Goal: Task Accomplishment & Management: Use online tool/utility

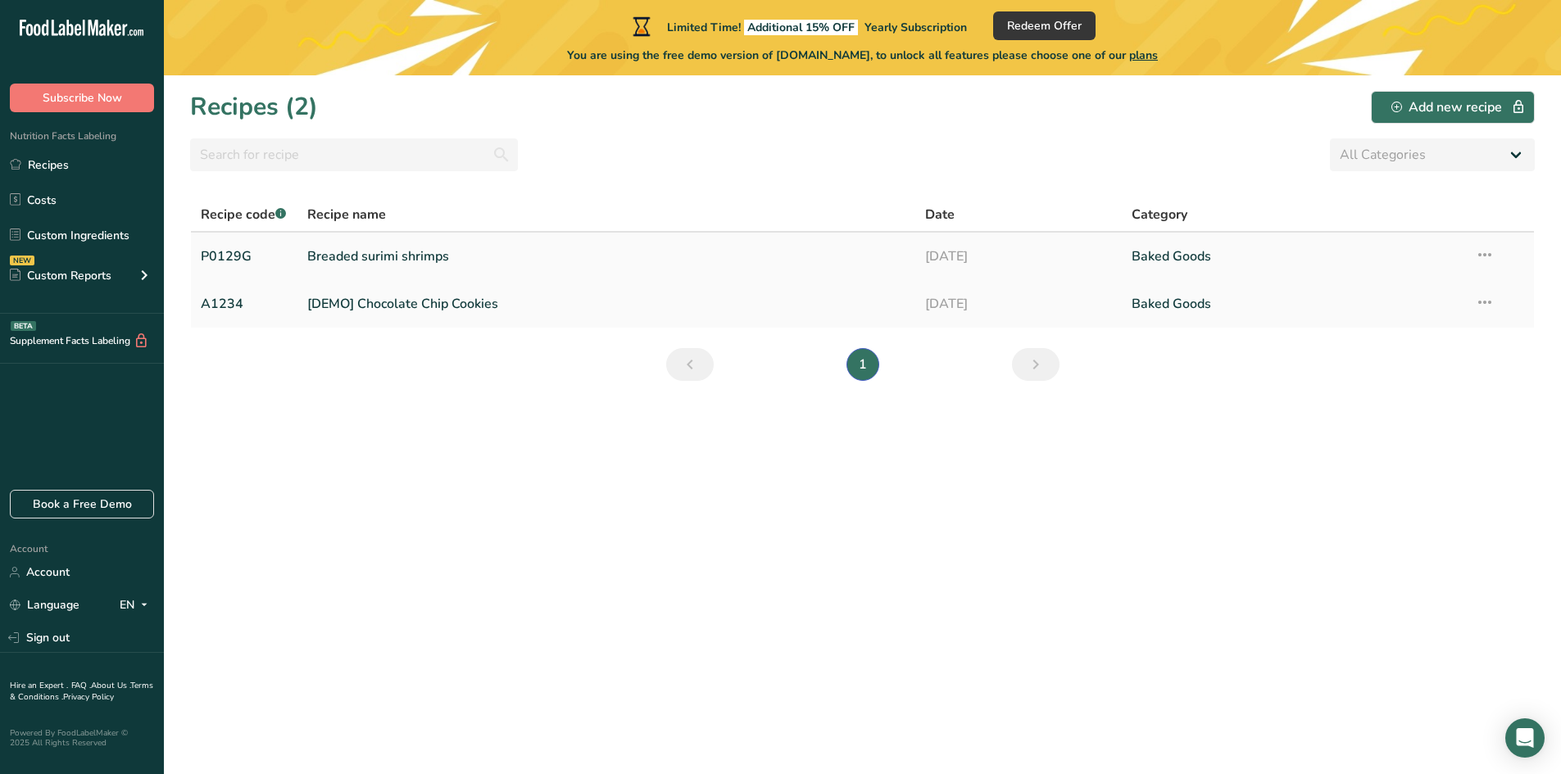
click at [362, 259] on link "Breaded surimi shrimps" at bounding box center [606, 256] width 599 height 34
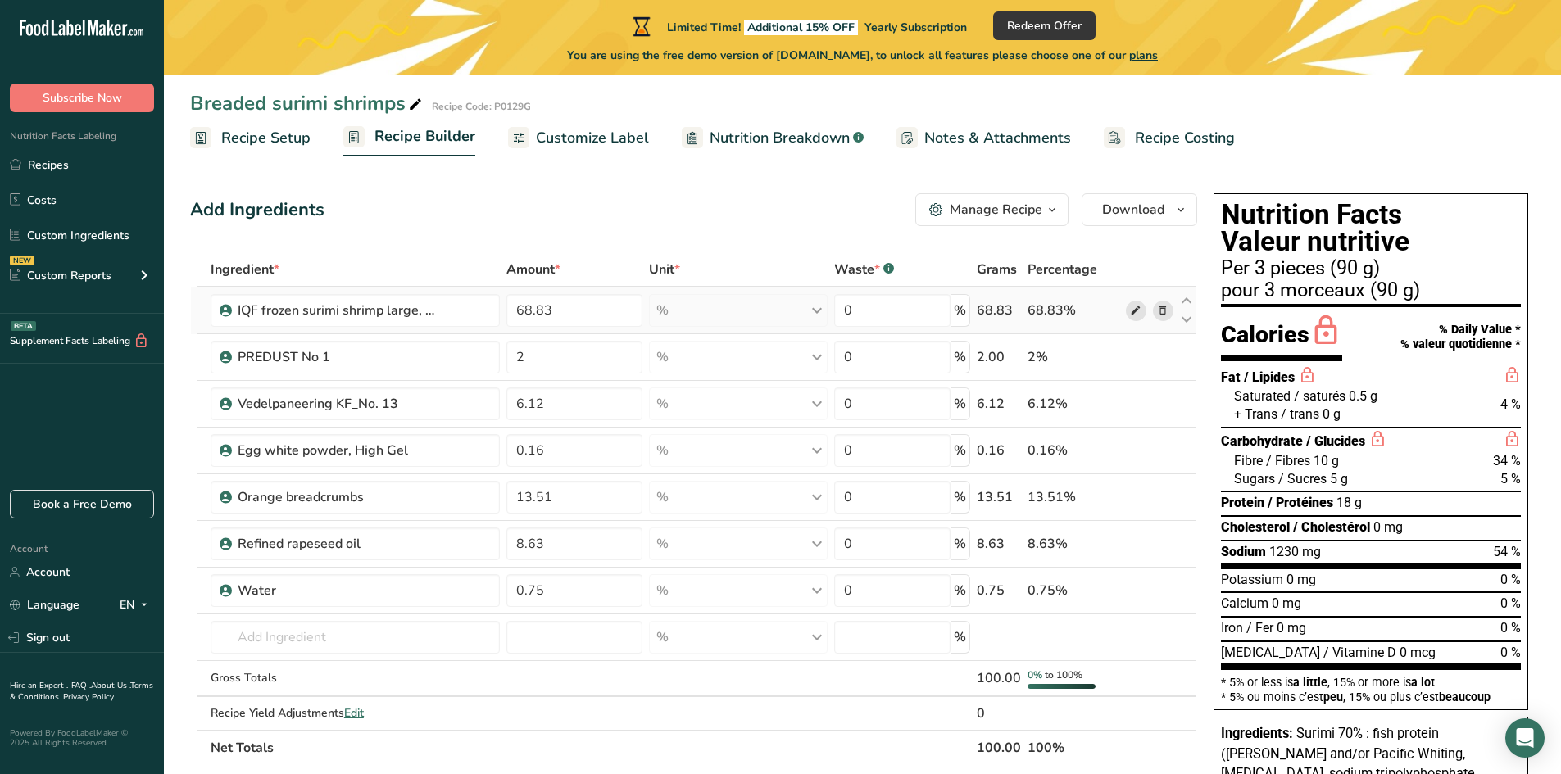
click at [1131, 311] on icon at bounding box center [1135, 310] width 11 height 17
click at [266, 144] on span "Recipe Setup" at bounding box center [265, 138] width 89 height 22
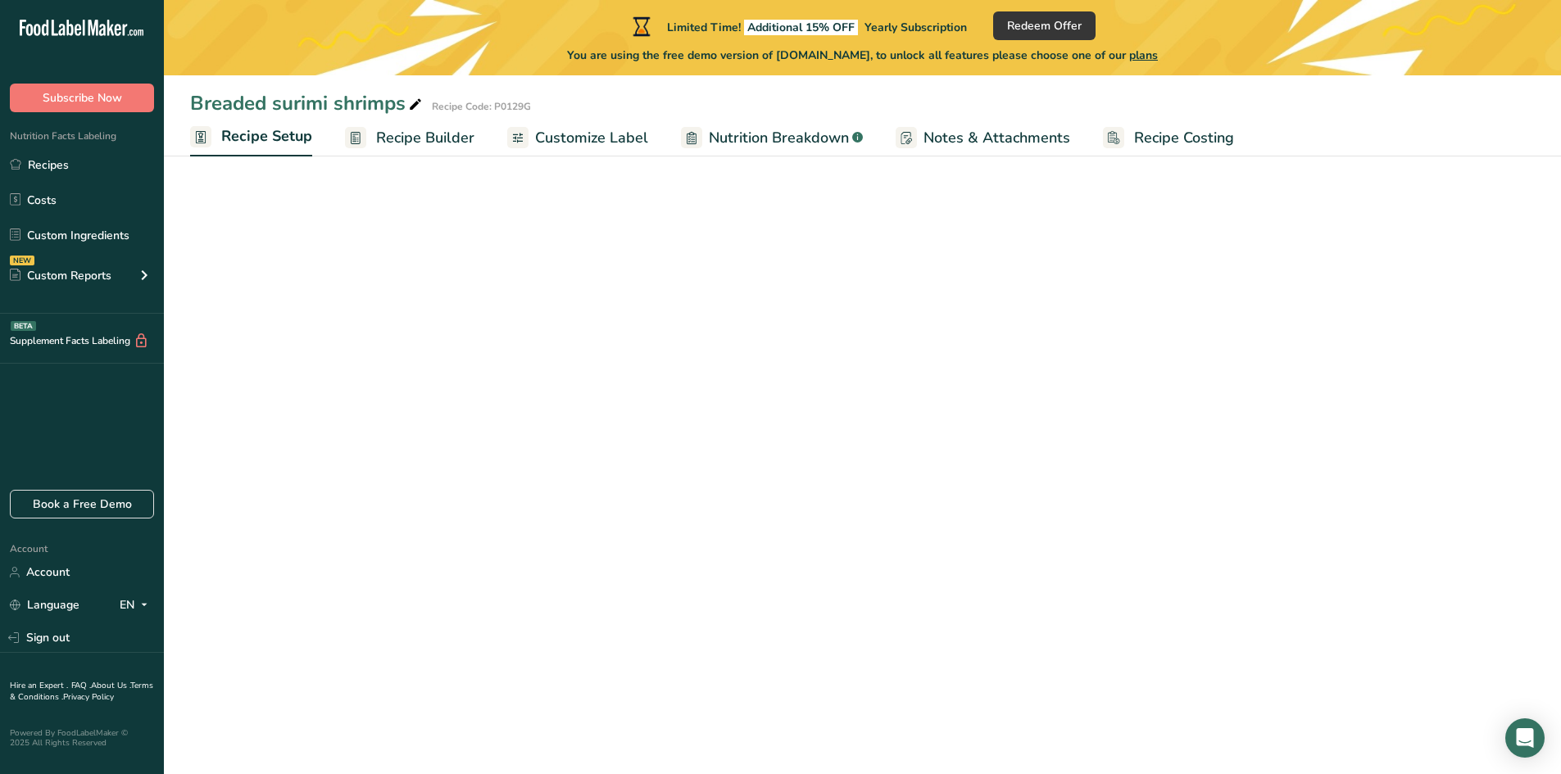
select select "22"
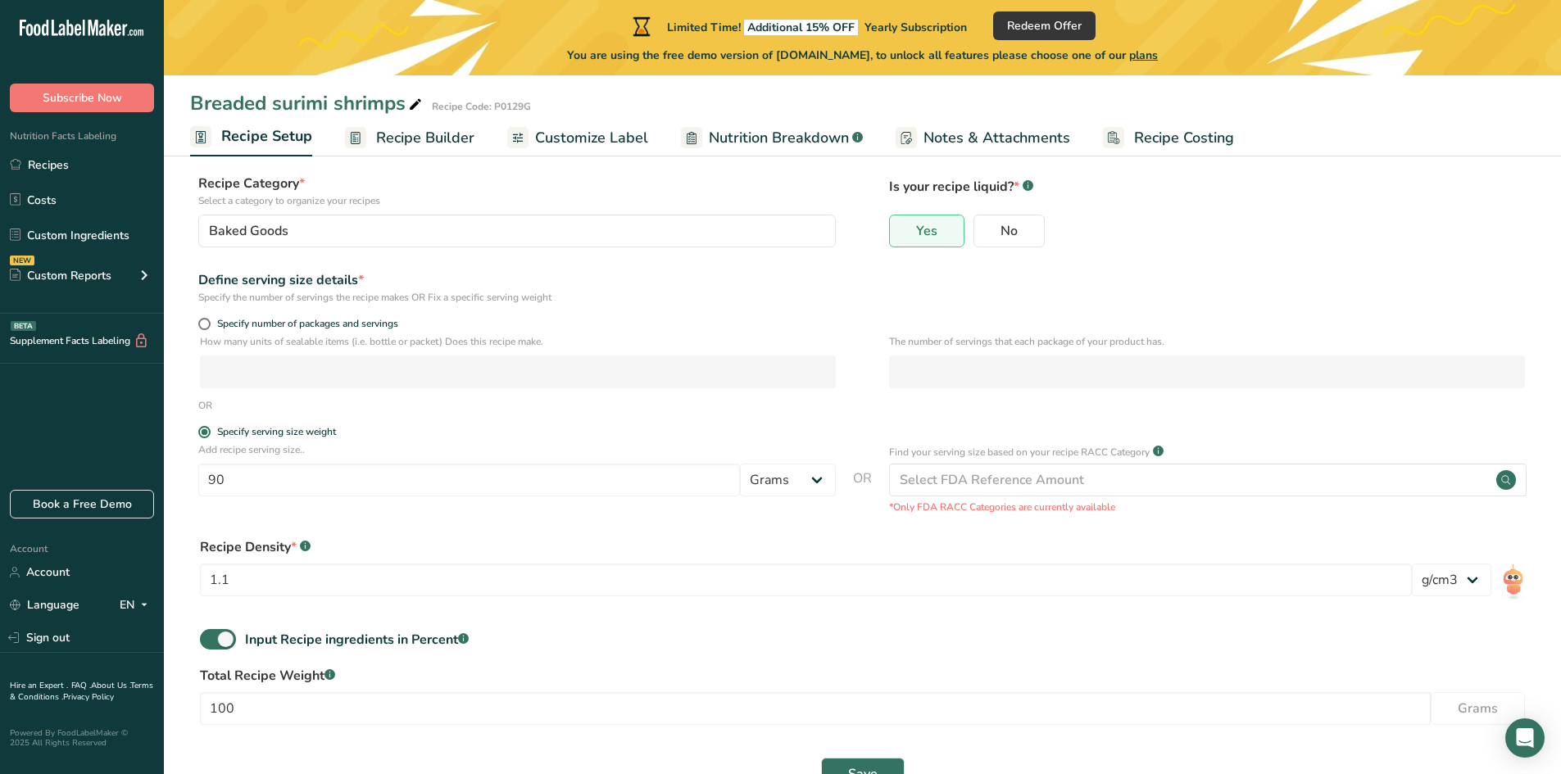
scroll to position [72, 0]
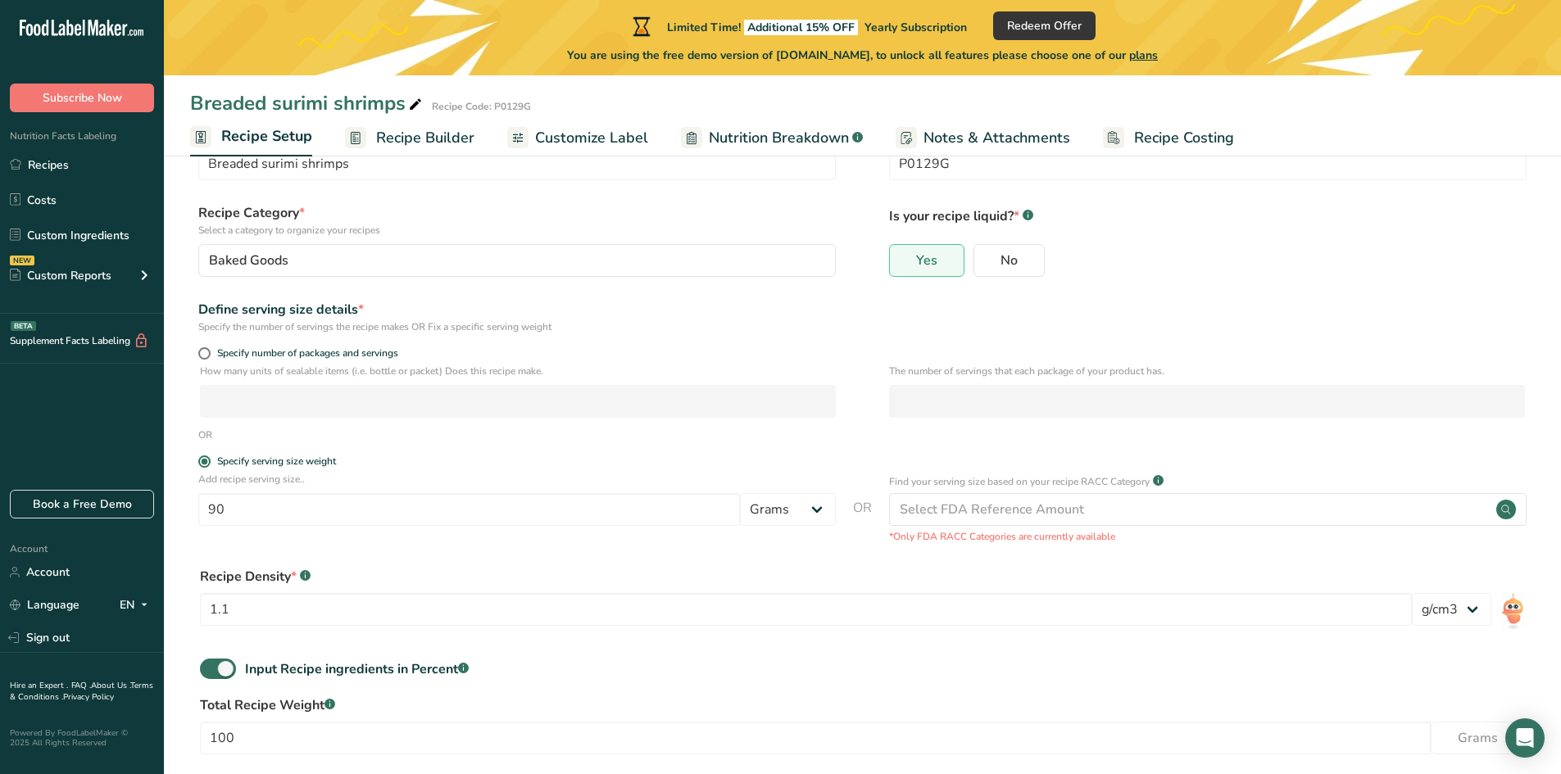
click at [404, 138] on span "Recipe Builder" at bounding box center [425, 138] width 98 height 22
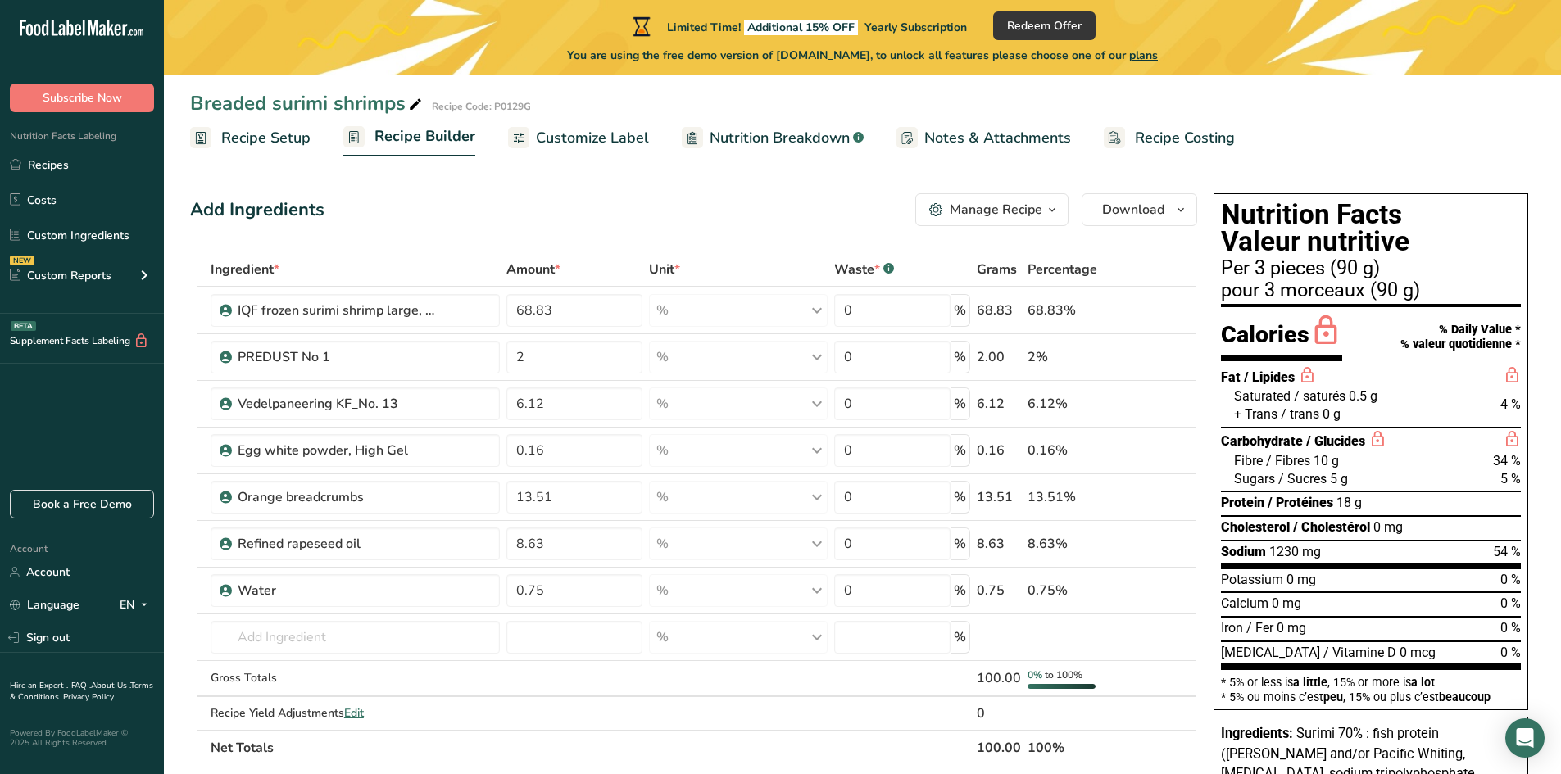
click at [728, 134] on span "Nutrition Breakdown" at bounding box center [780, 138] width 140 height 22
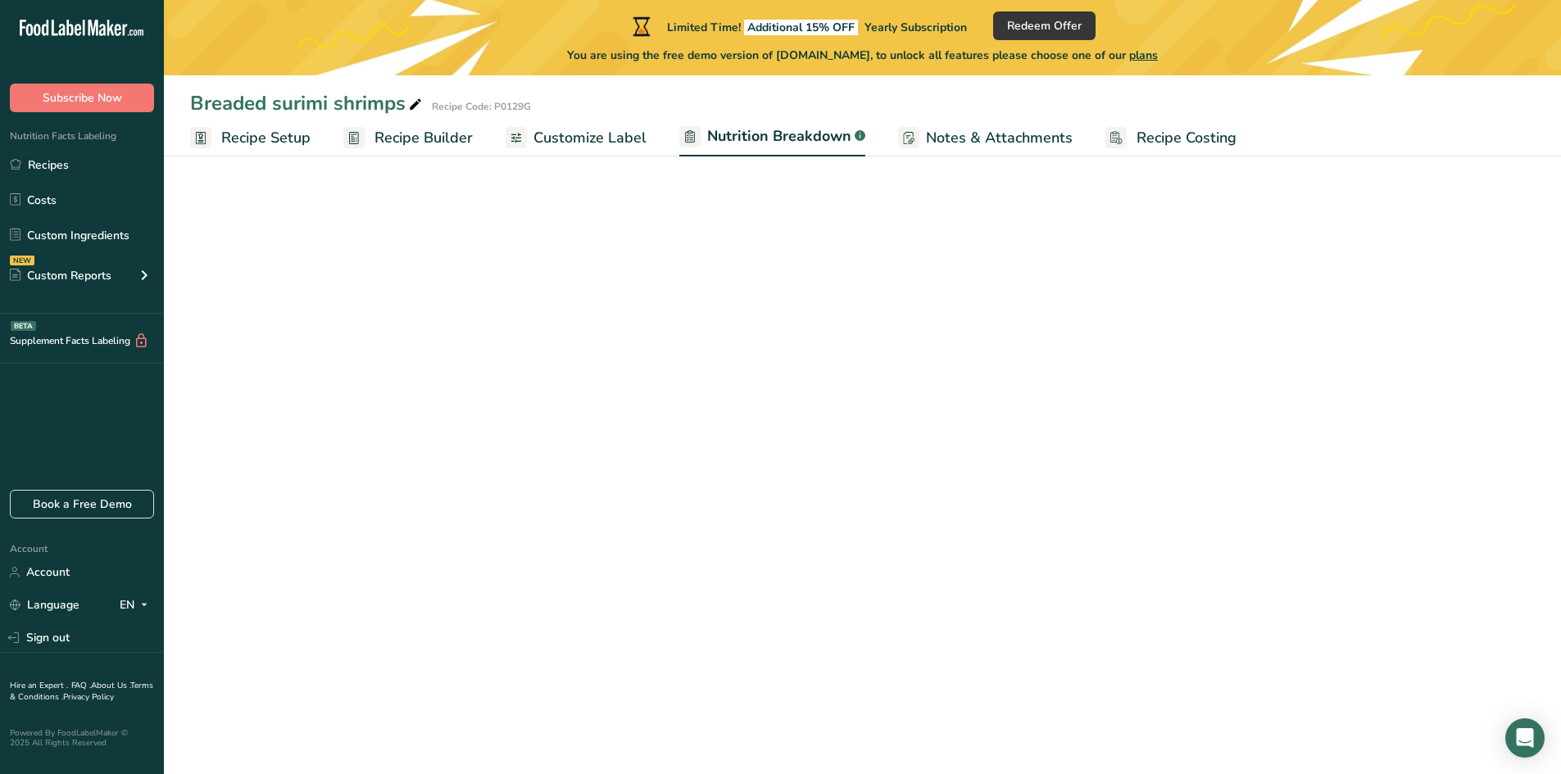
select select "Calories"
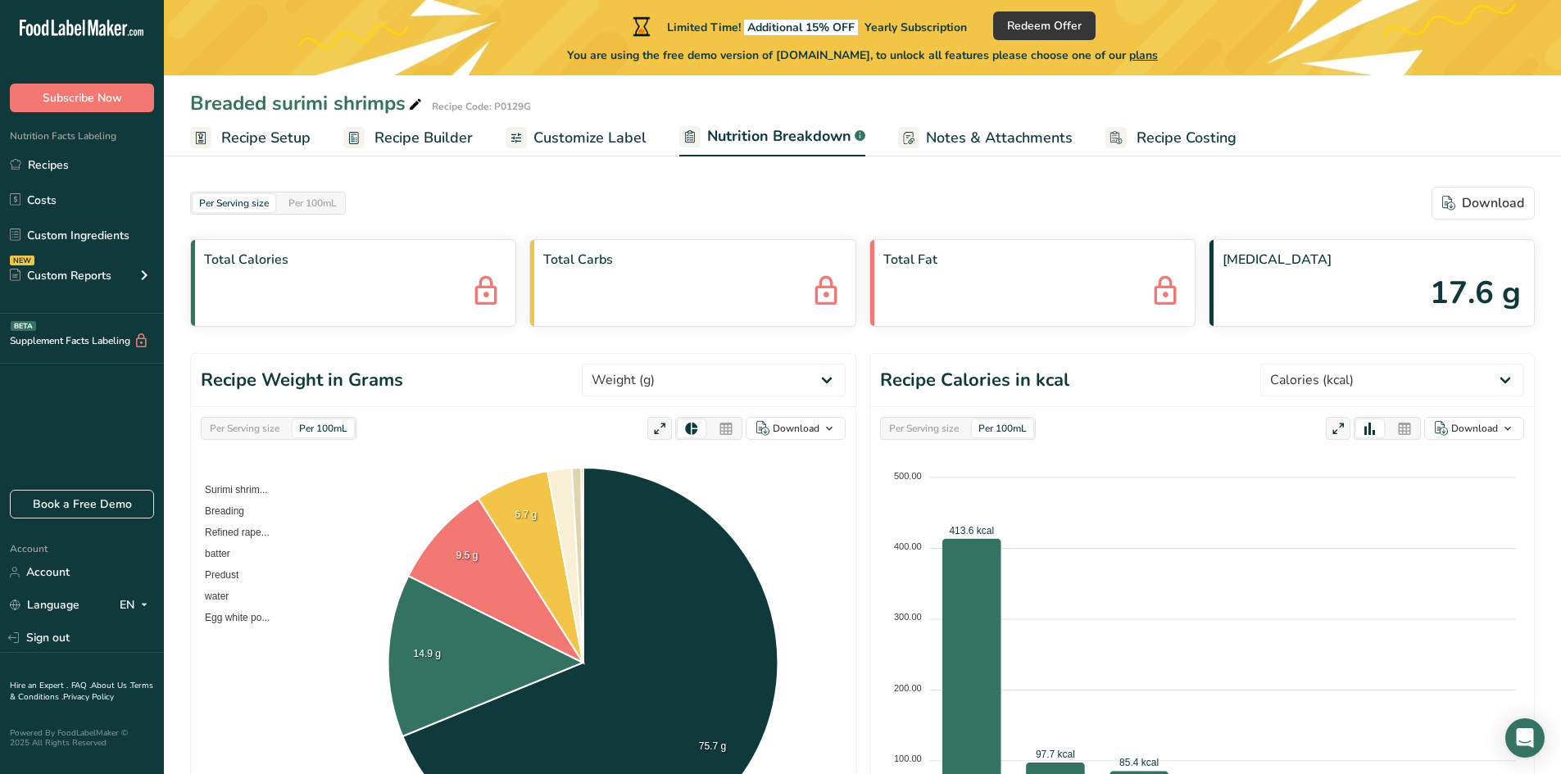
click at [256, 140] on span "Recipe Setup" at bounding box center [265, 138] width 89 height 22
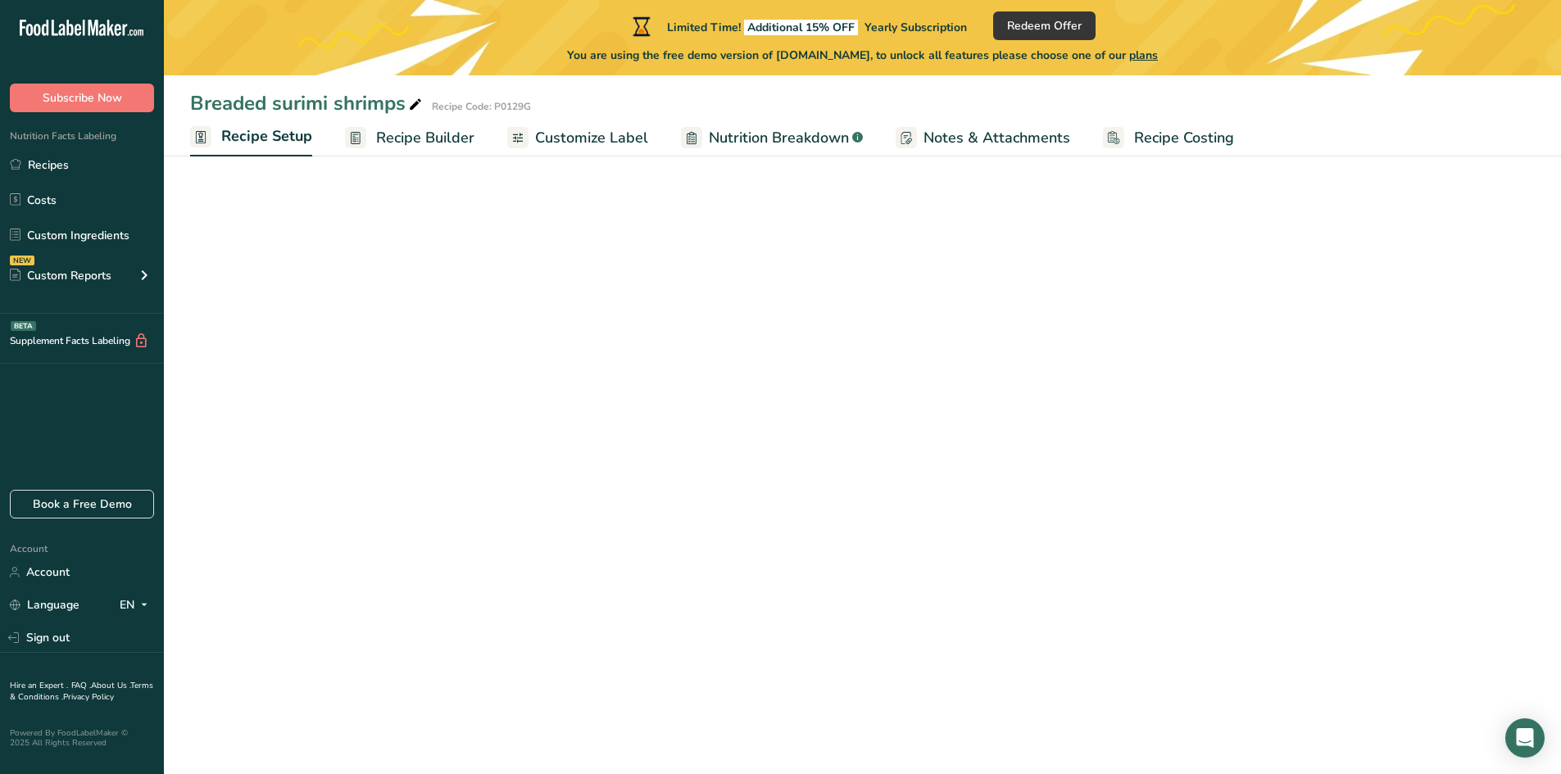
select select "22"
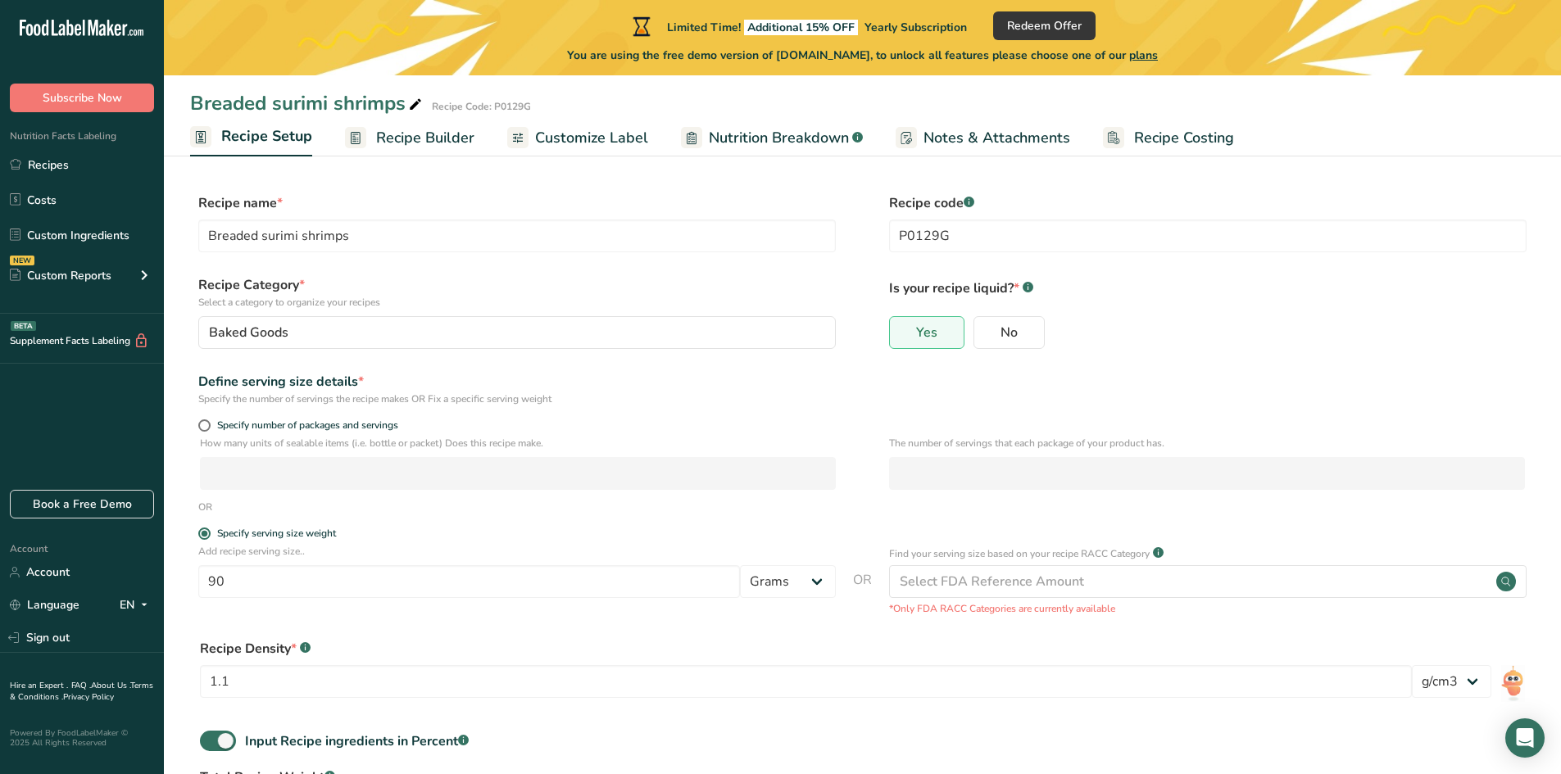
click at [781, 136] on span "Nutrition Breakdown" at bounding box center [779, 138] width 140 height 22
select select "Calories"
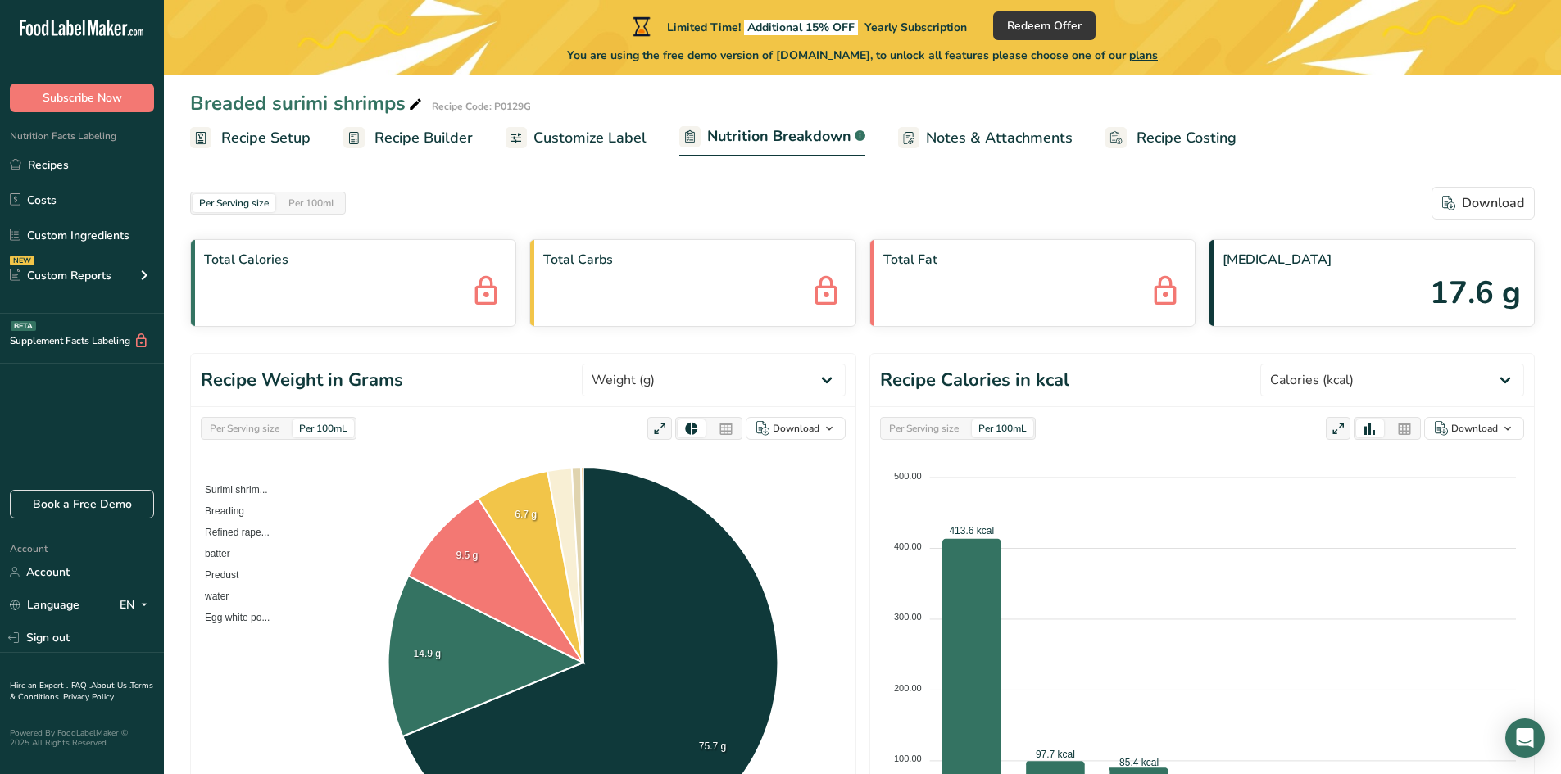
click at [926, 134] on span "Notes & Attachments" at bounding box center [999, 138] width 147 height 22
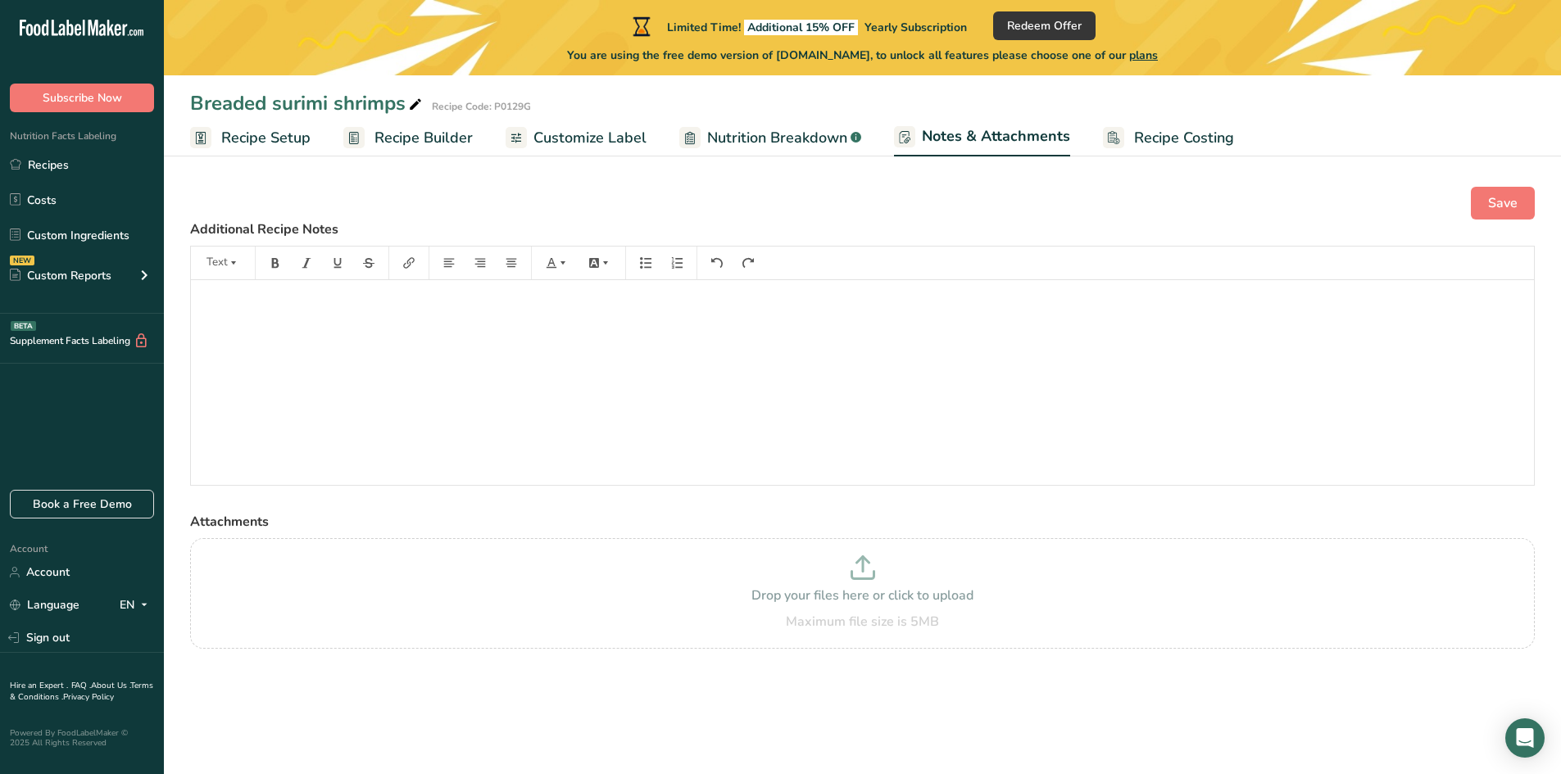
click at [543, 133] on span "Customize Label" at bounding box center [589, 138] width 113 height 22
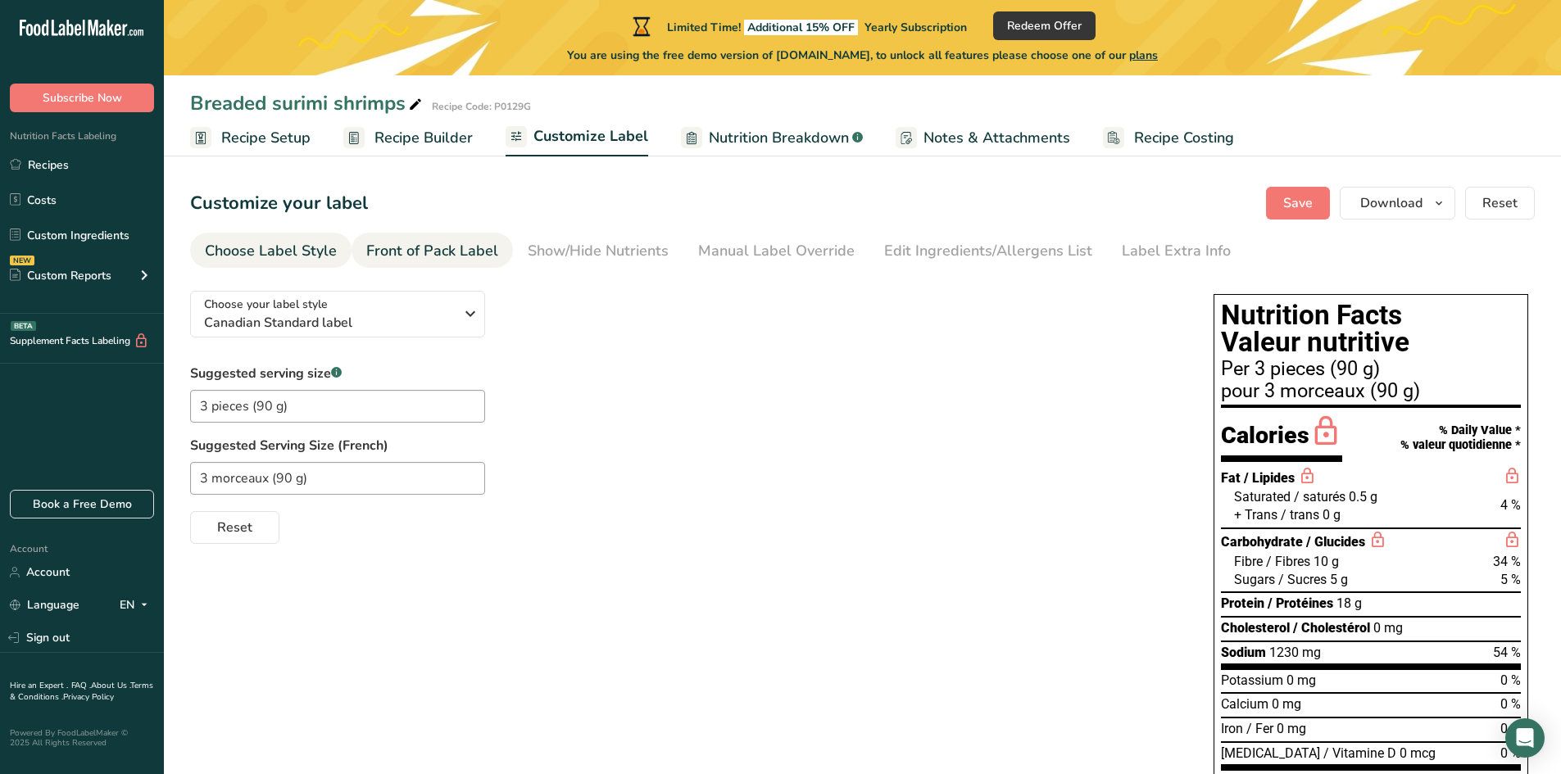
click at [456, 256] on div "Front of Pack Label" at bounding box center [432, 251] width 132 height 22
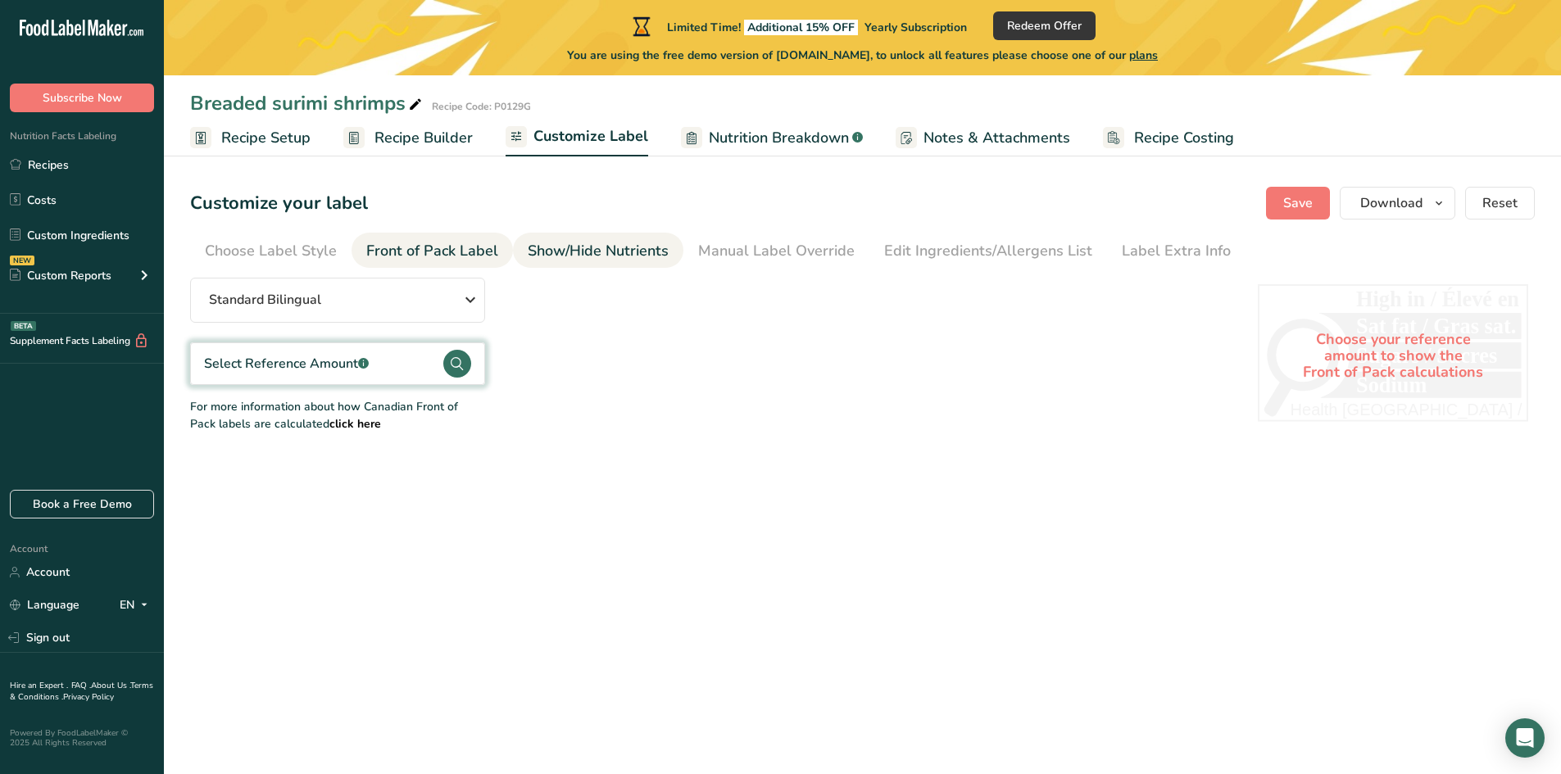
click at [585, 254] on div "Show/Hide Nutrients" at bounding box center [598, 251] width 141 height 22
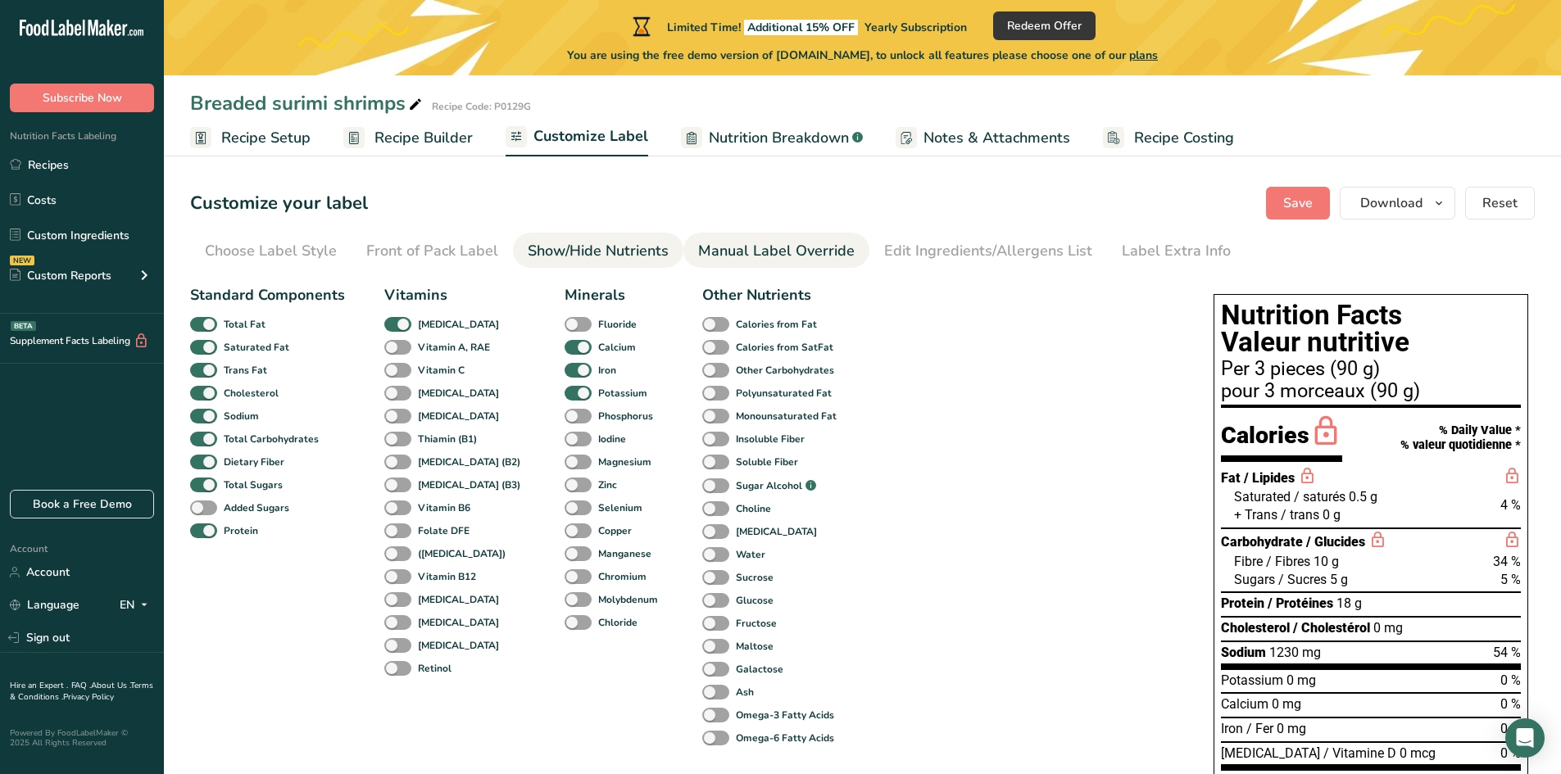
click at [769, 254] on div "Manual Label Override" at bounding box center [776, 251] width 156 height 22
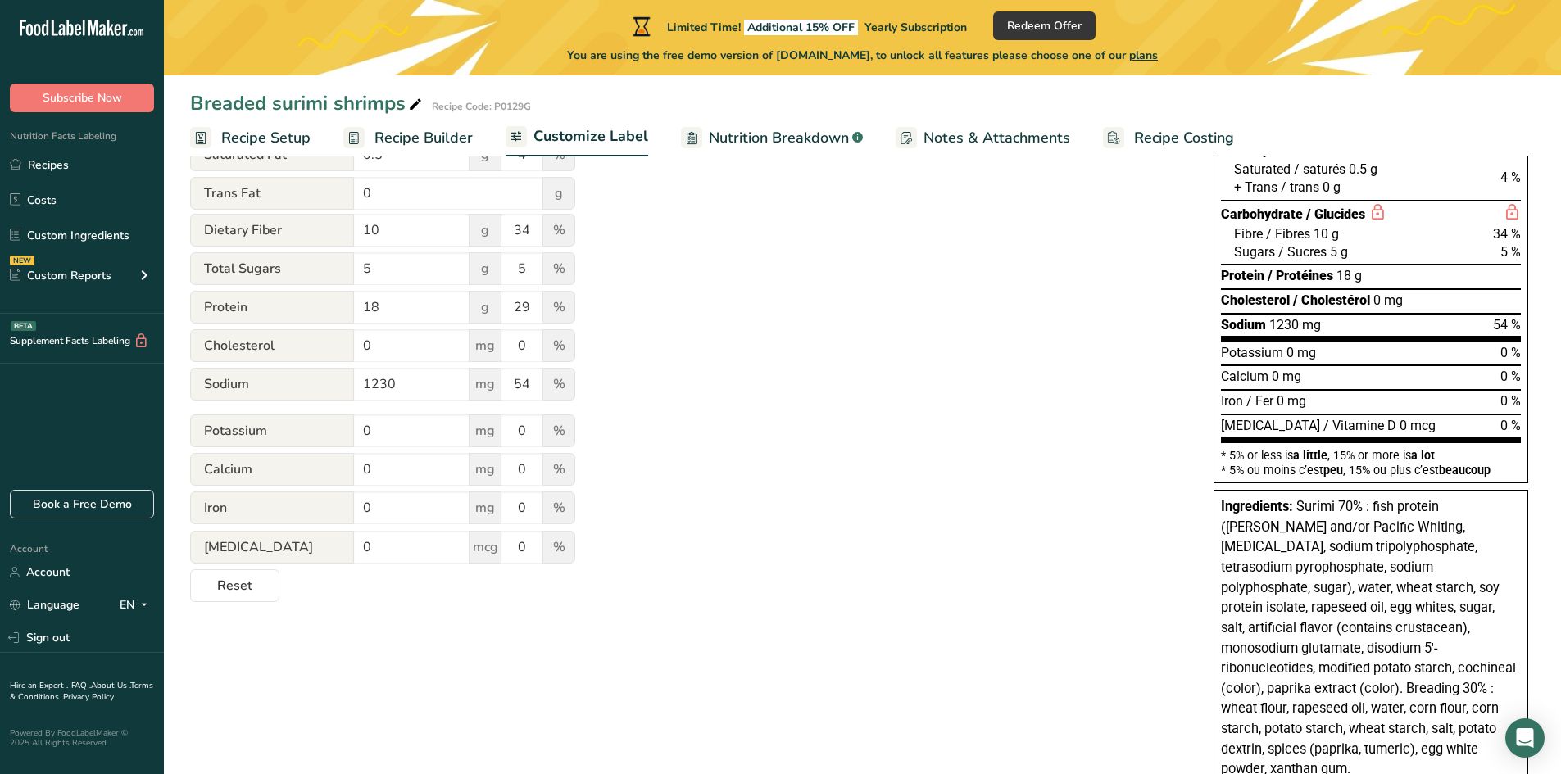
scroll to position [82, 0]
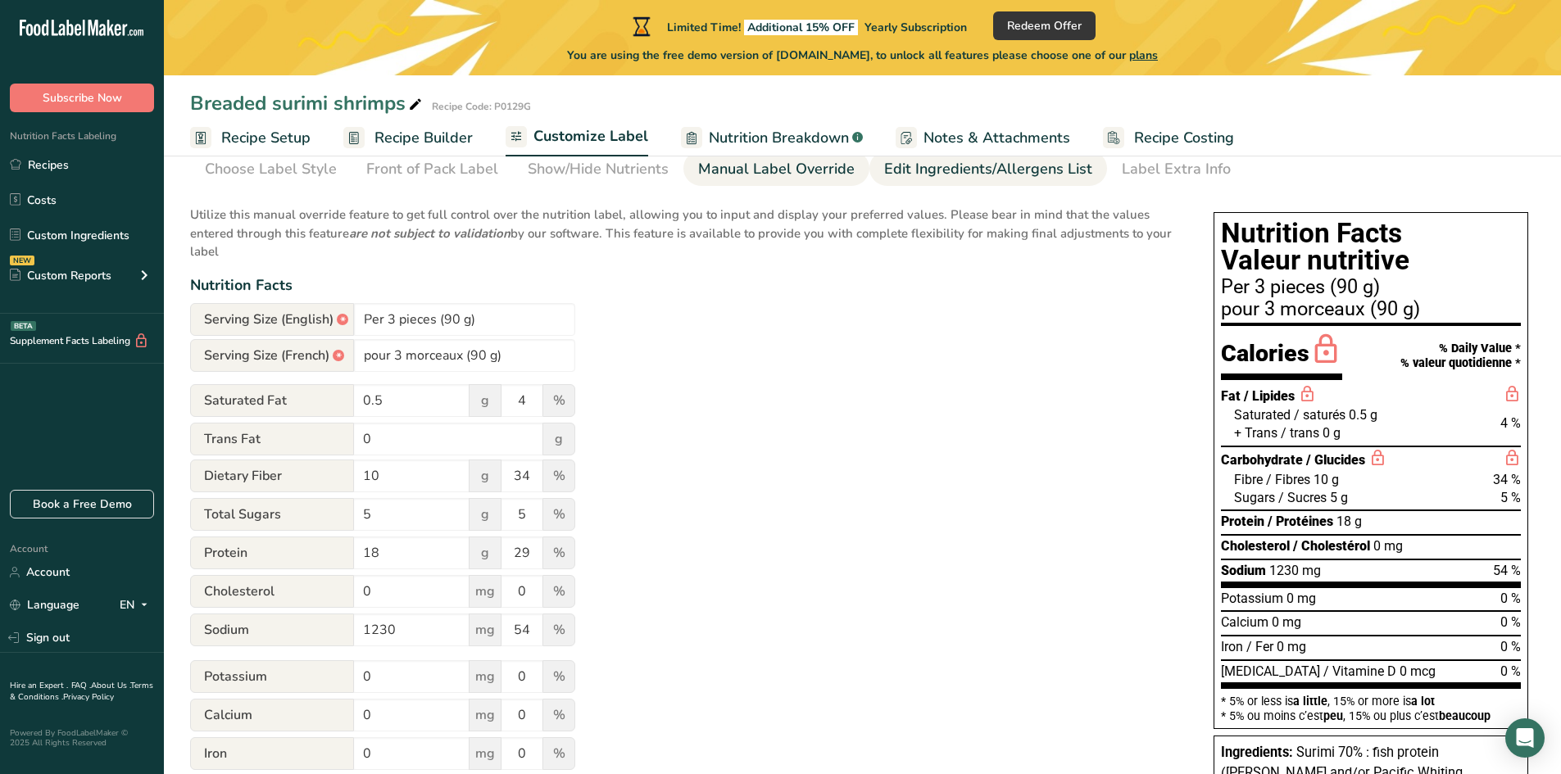
click at [927, 174] on div "Edit Ingredients/Allergens List" at bounding box center [988, 169] width 208 height 22
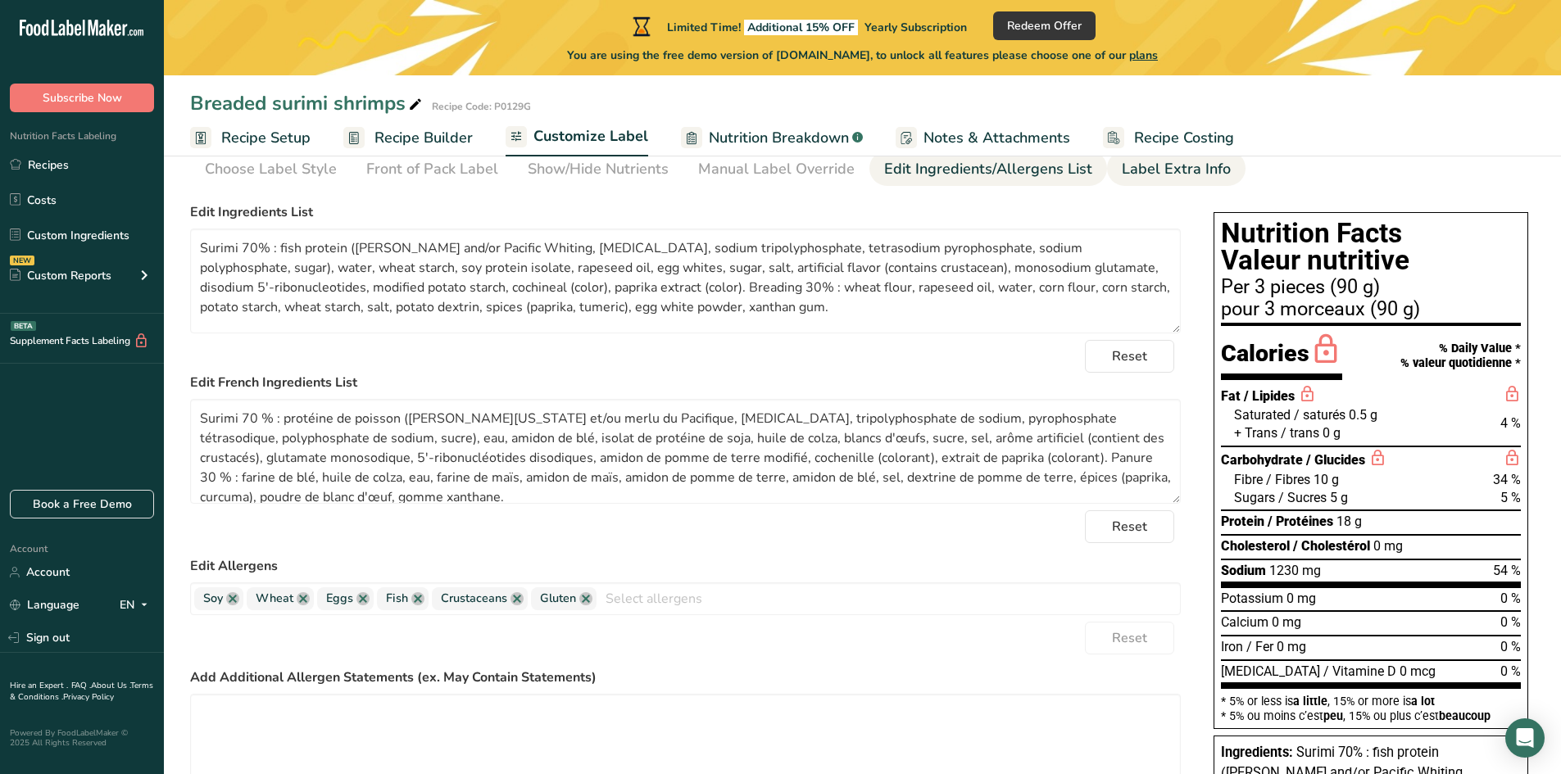
click at [1122, 172] on div "Label Extra Info" at bounding box center [1176, 169] width 109 height 22
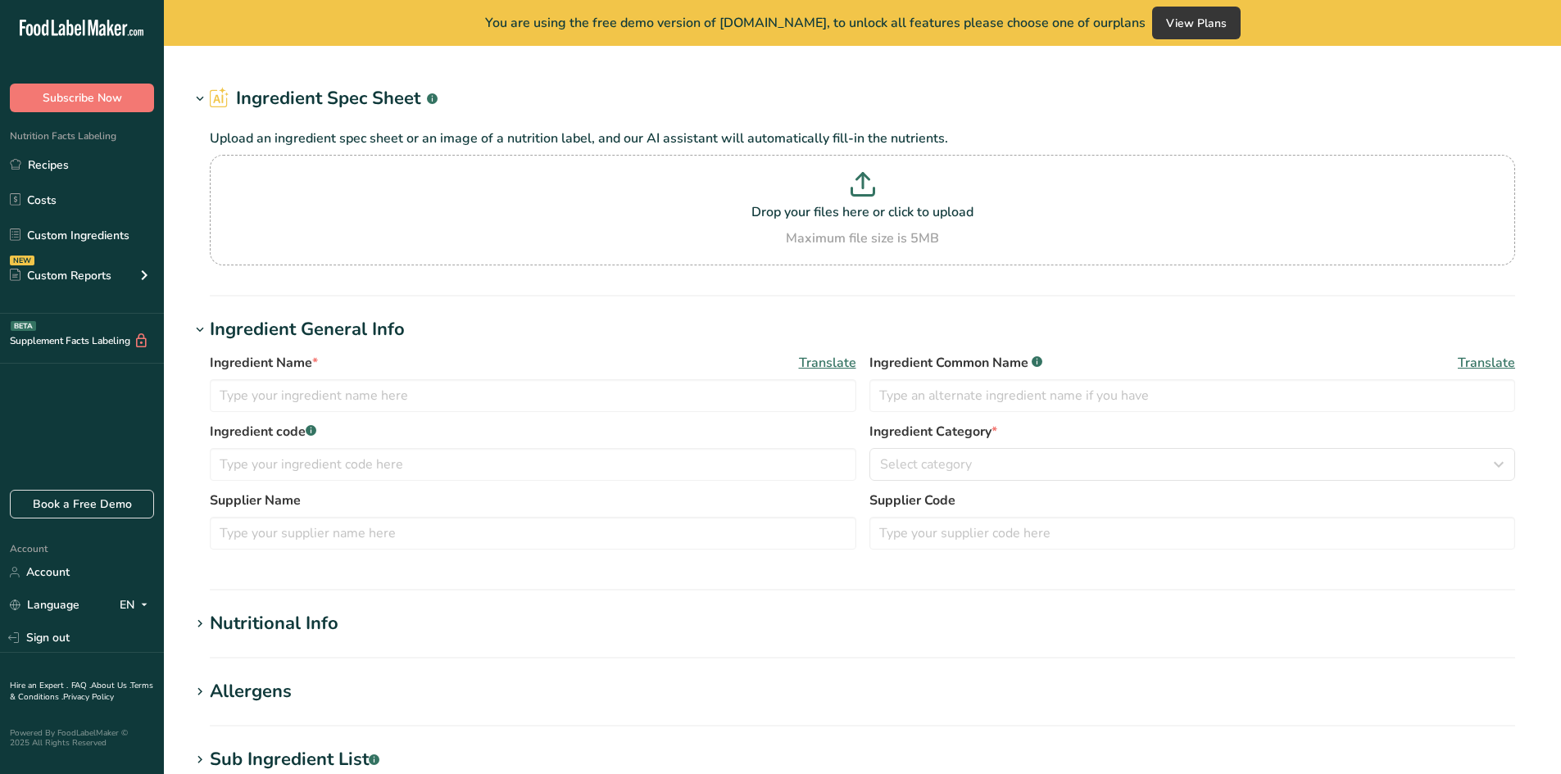
type input "IQF frozen surimi shrimp large, mix 64x10kg"
type input "Surimi shrimp maxi"
type input "4900KREVE8 (A SHL 165)"
type input "PKP"
type input "A SHL 165"
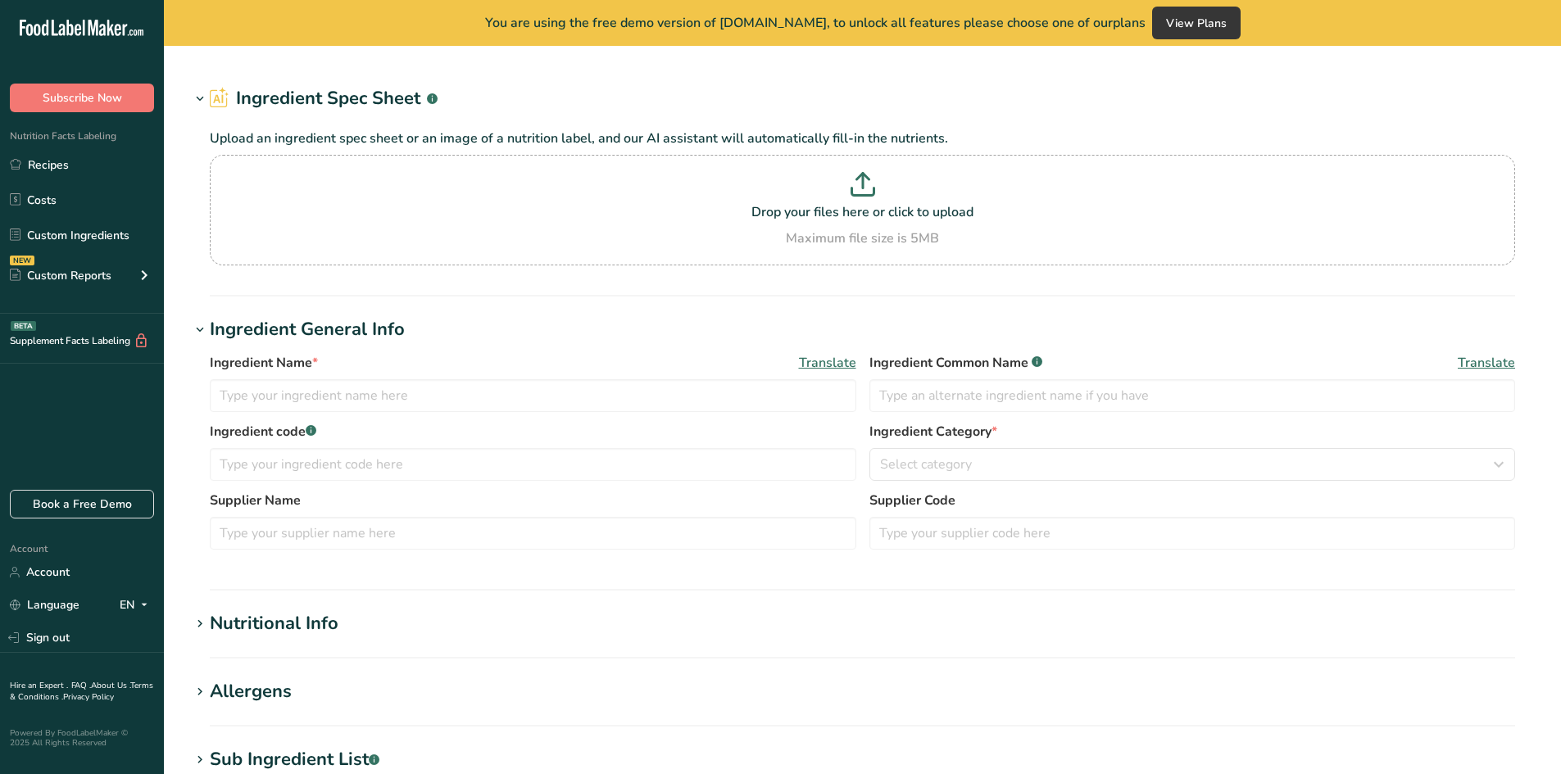
type input "100"
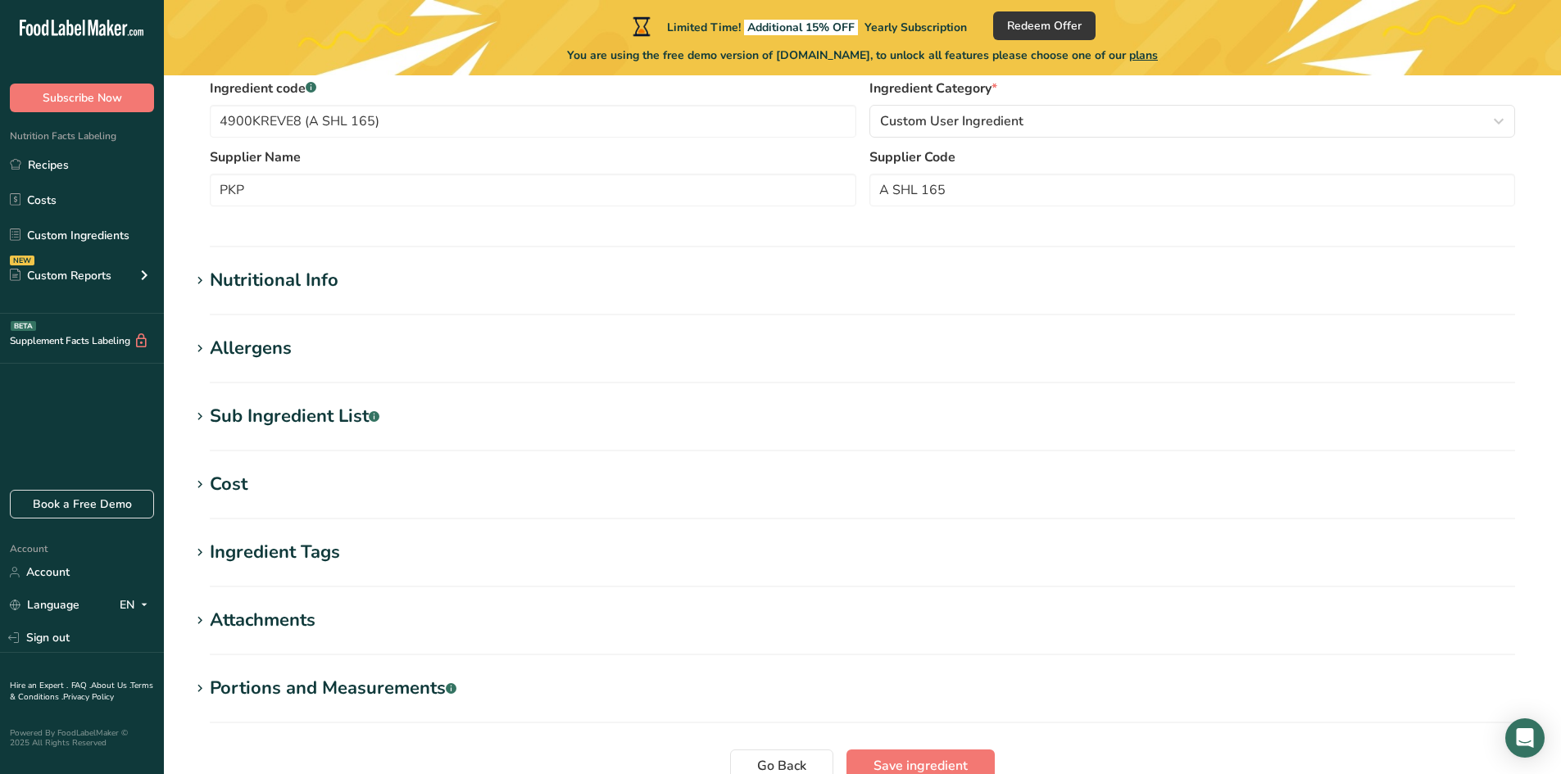
type input "129"
type KJ "539.74"
type Fat "2.3"
type Fat "0.2"
type Fat "0"
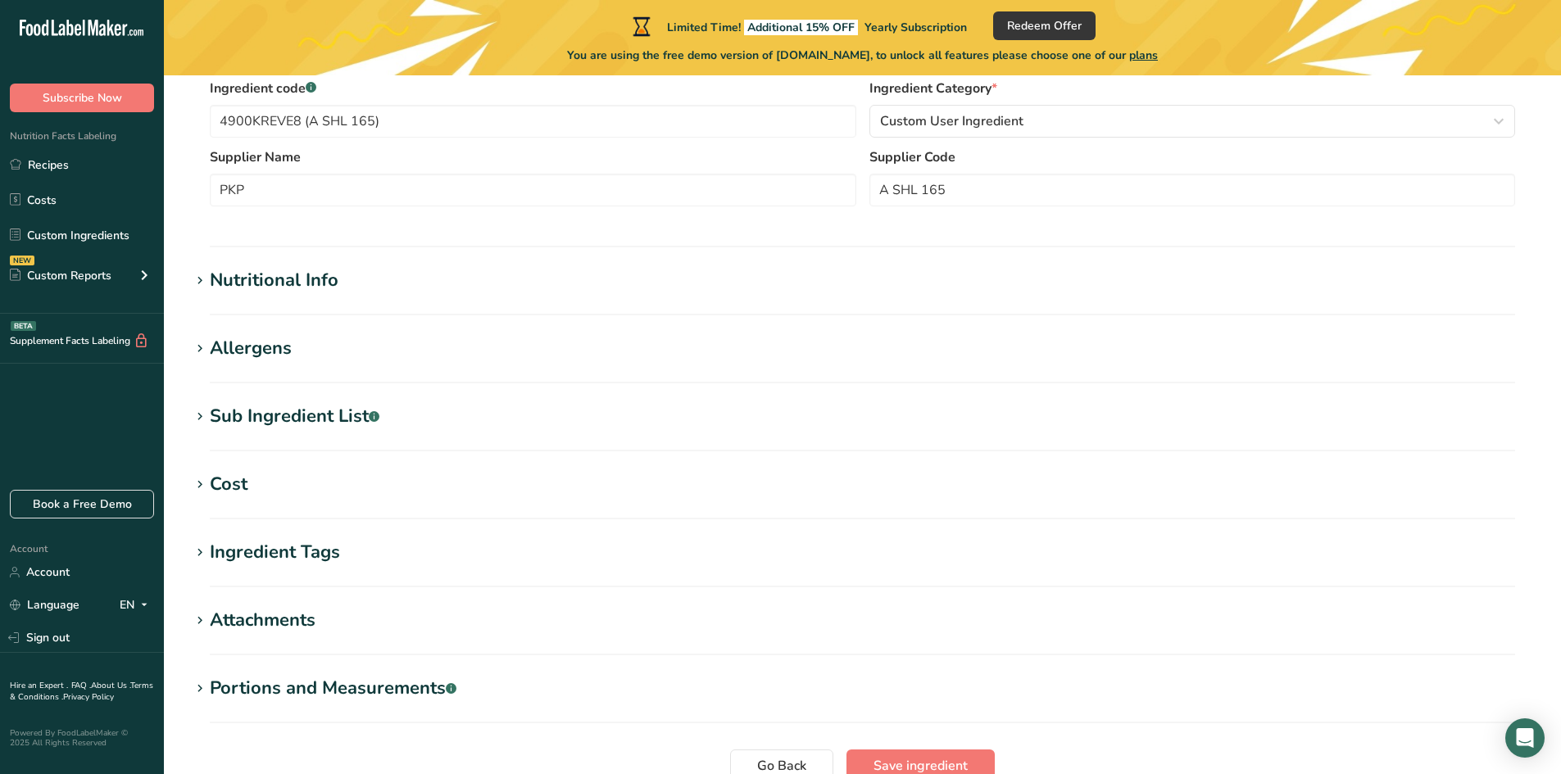
type input "0"
type input "720"
type Carbohydrates "19.4"
type Fiber "0.02"
type Sugars "3.3"
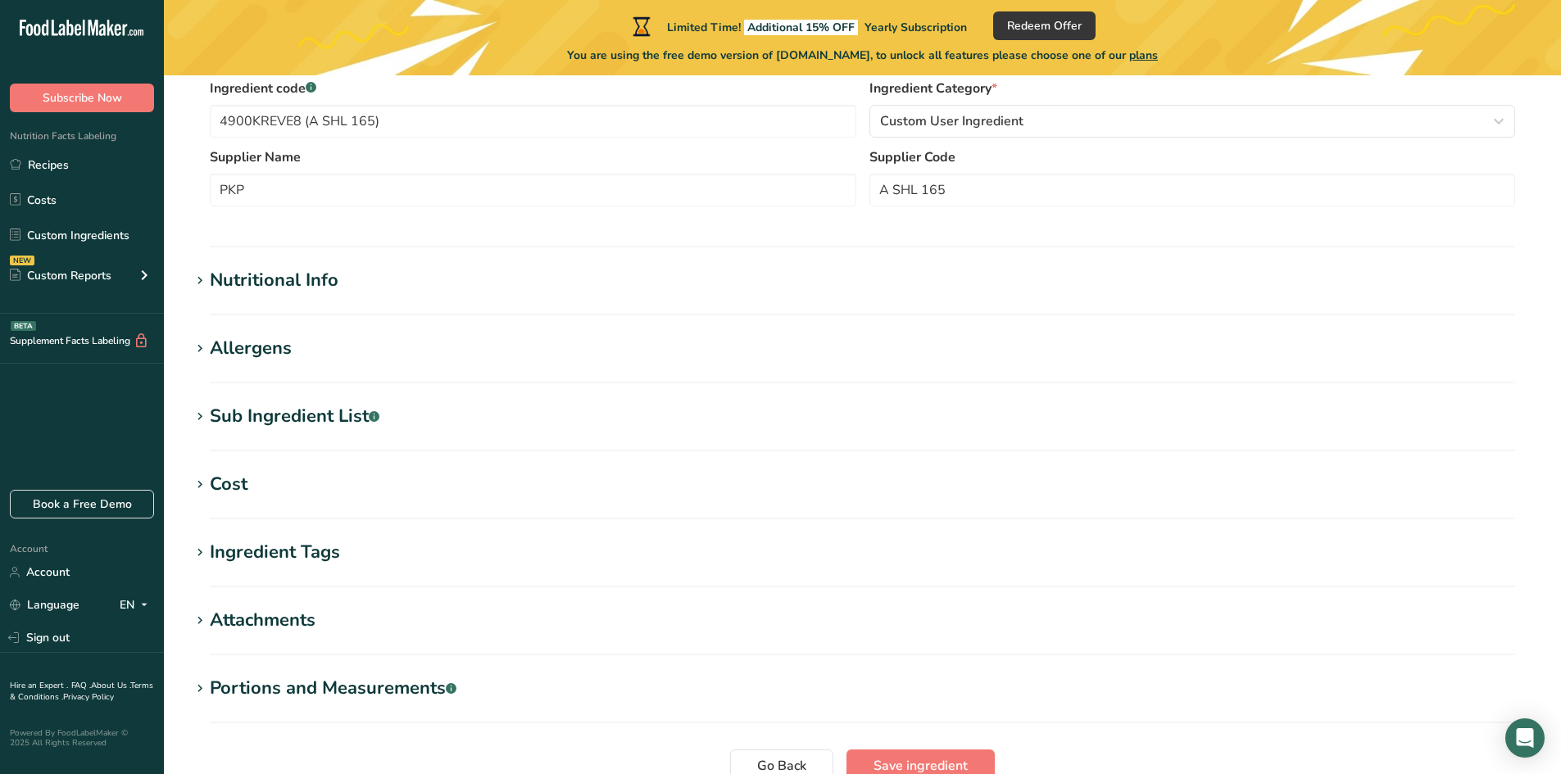
type Sugars "0"
type input "8.3"
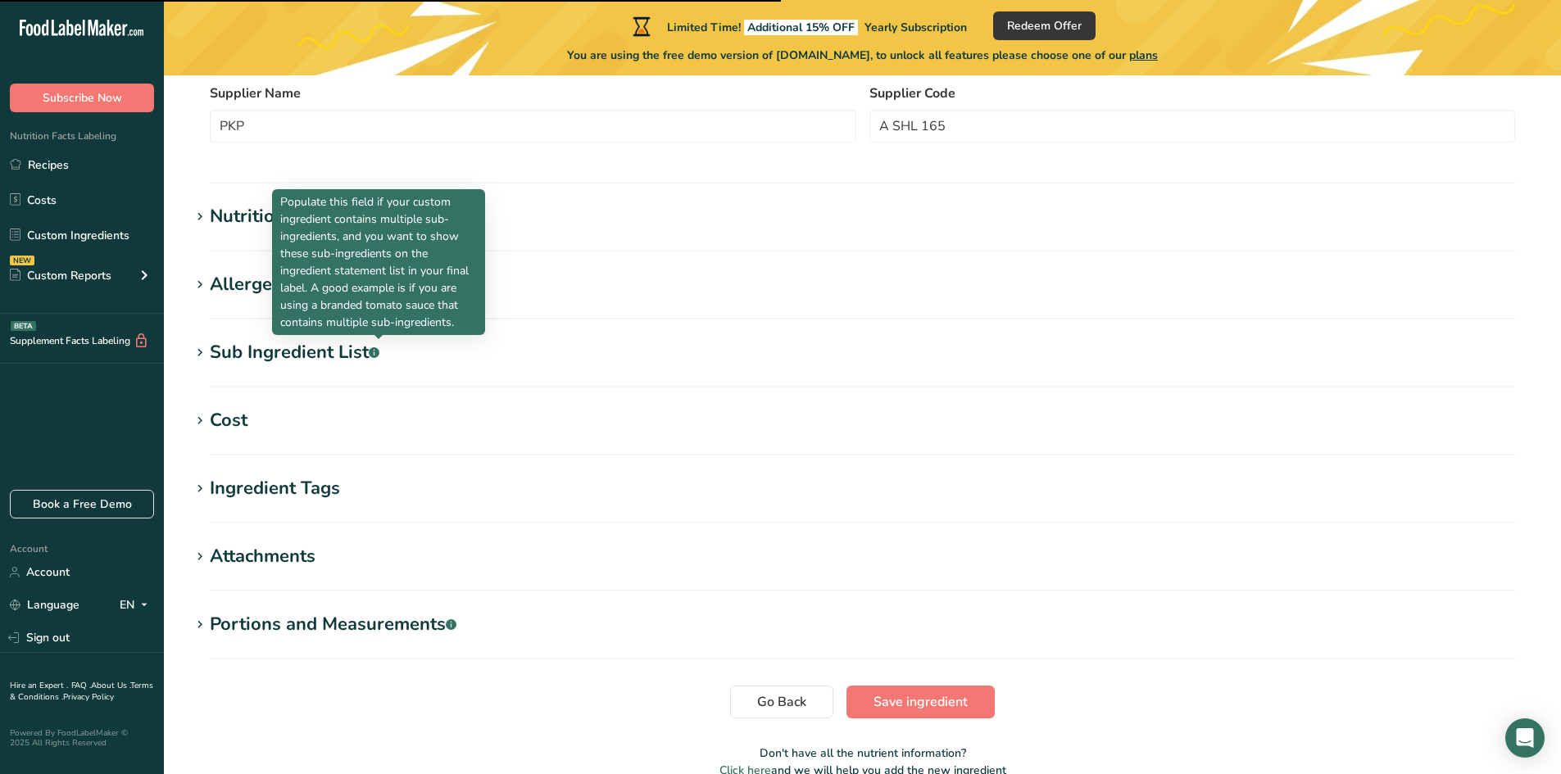
scroll to position [393, 0]
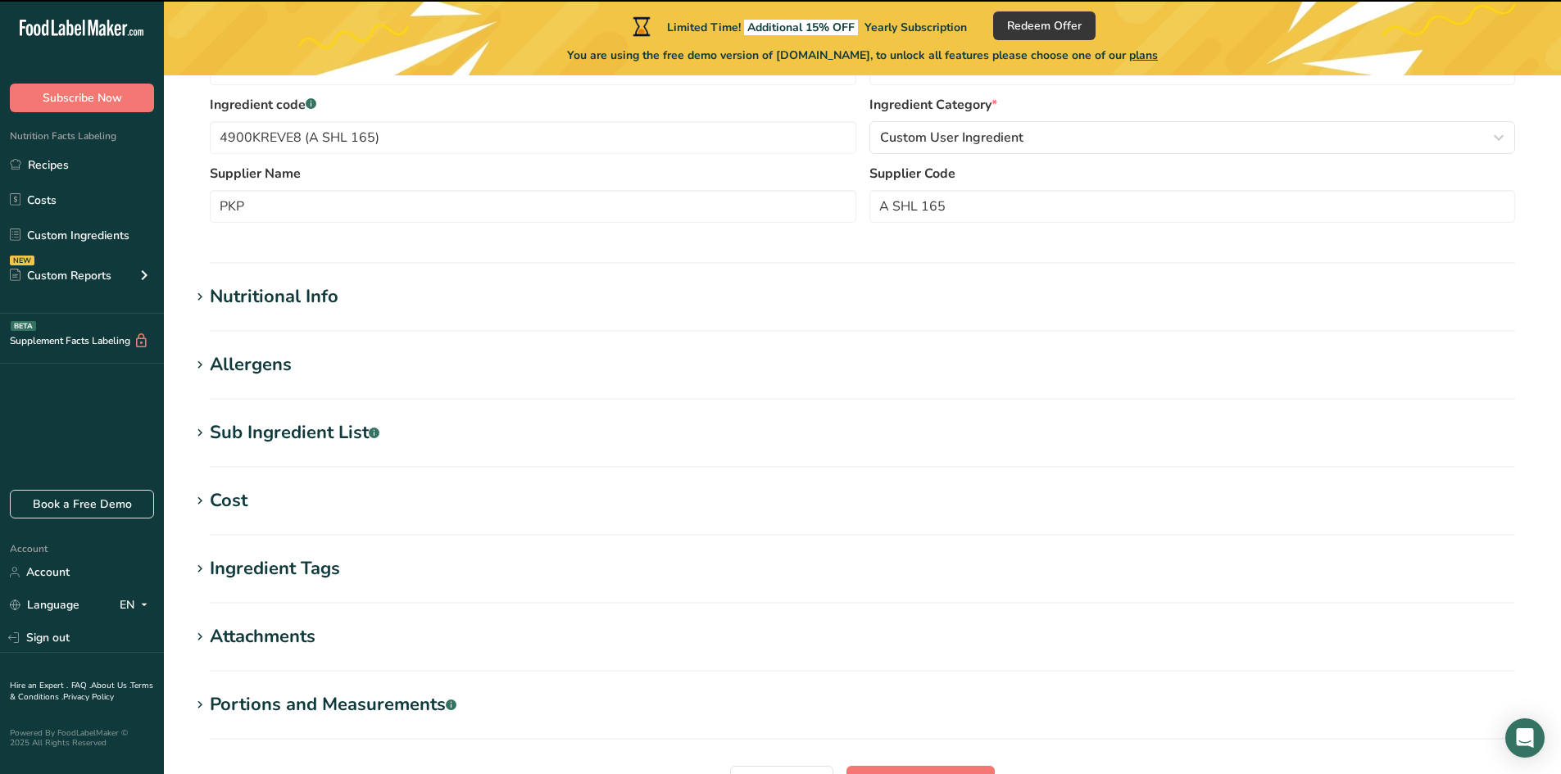
click at [235, 301] on div "Nutritional Info" at bounding box center [274, 296] width 129 height 27
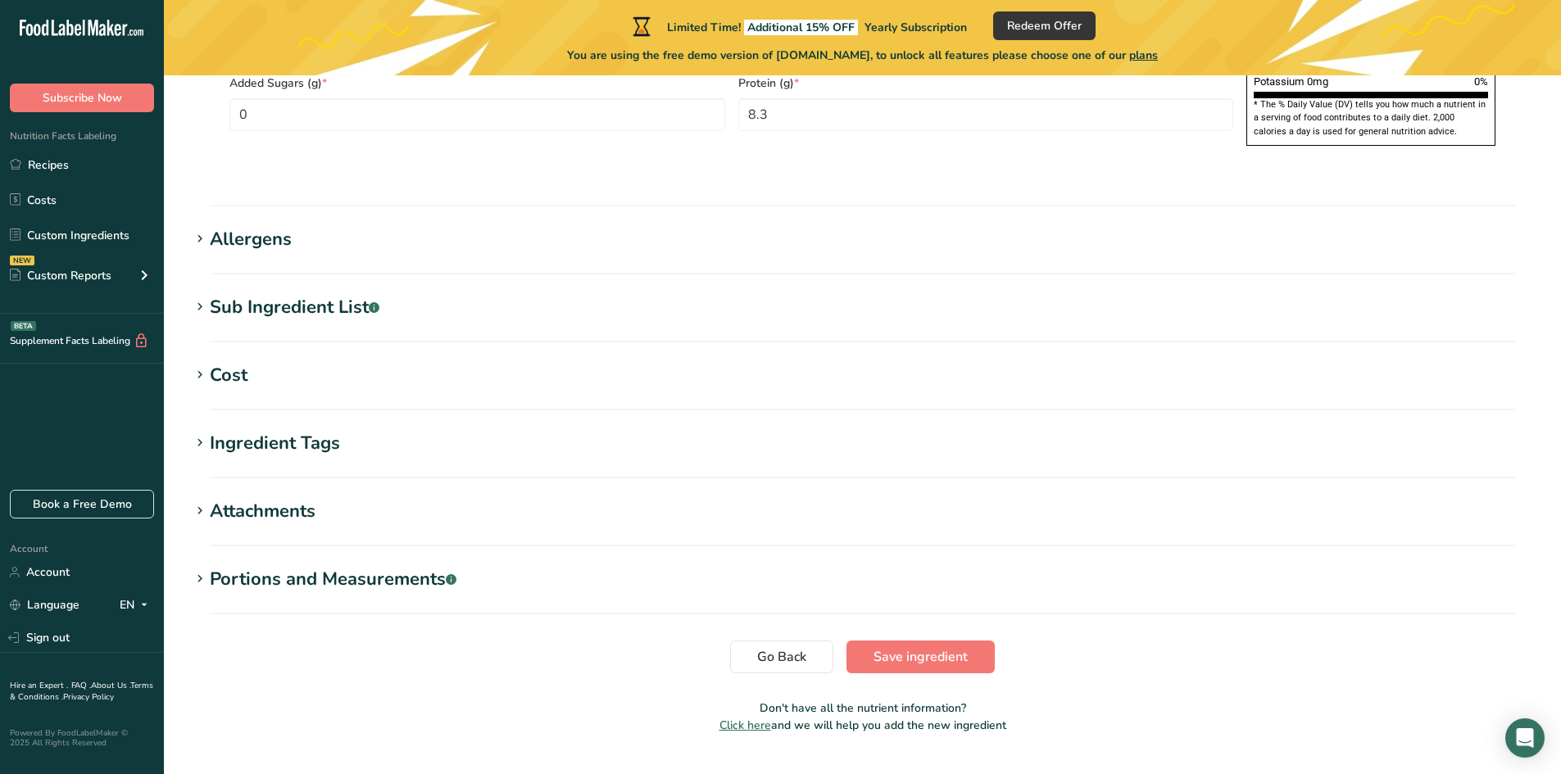
scroll to position [1284, 0]
click at [779, 640] on button "Go Back" at bounding box center [781, 656] width 103 height 33
